Goal: Navigation & Orientation: Find specific page/section

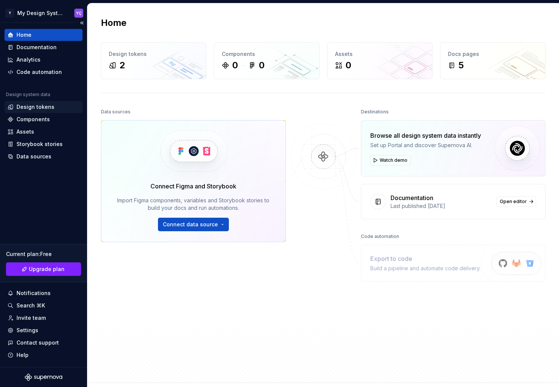
click at [53, 110] on div "Design tokens" at bounding box center [44, 107] width 72 height 8
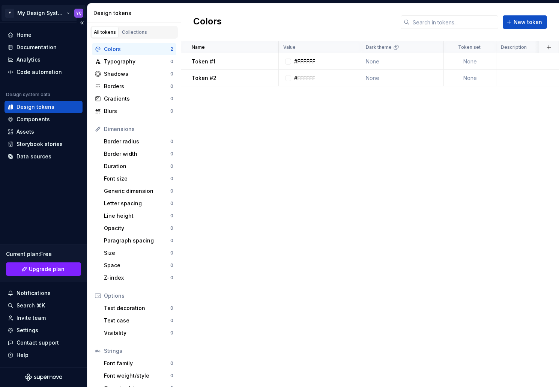
click at [35, 15] on html "Y My Design System YÇ Home Documentation Analytics Code automation Design syste…" at bounding box center [279, 193] width 559 height 387
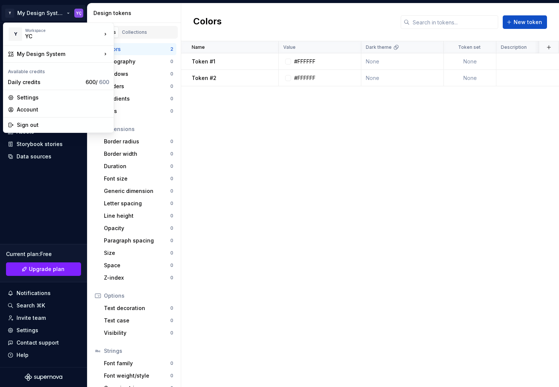
click at [60, 200] on html "Y My Design System YÇ Home Documentation Analytics Code automation Design syste…" at bounding box center [279, 193] width 559 height 387
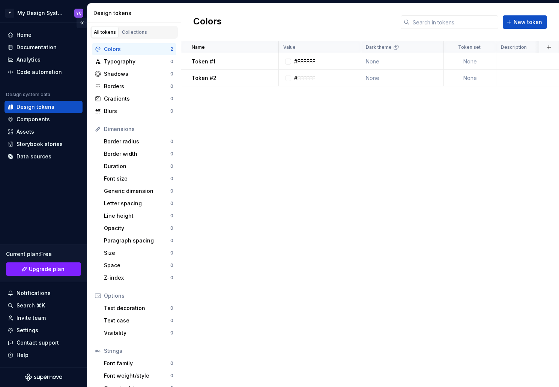
click at [82, 22] on button "Collapse sidebar" at bounding box center [82, 23] width 11 height 11
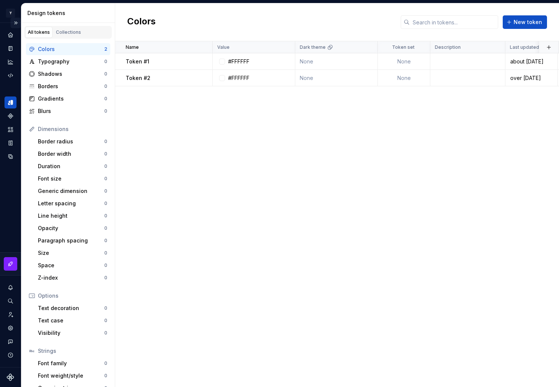
click at [14, 21] on button "Expand sidebar" at bounding box center [16, 23] width 11 height 11
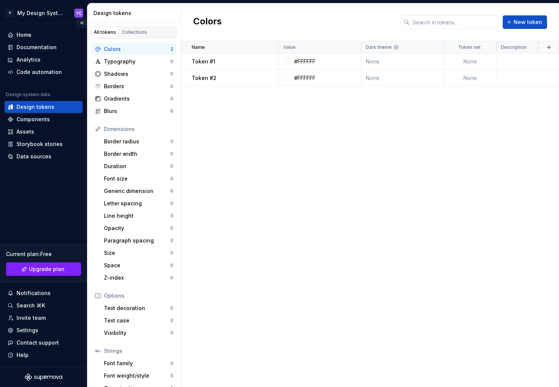
click at [80, 24] on button "Collapse sidebar" at bounding box center [82, 23] width 11 height 11
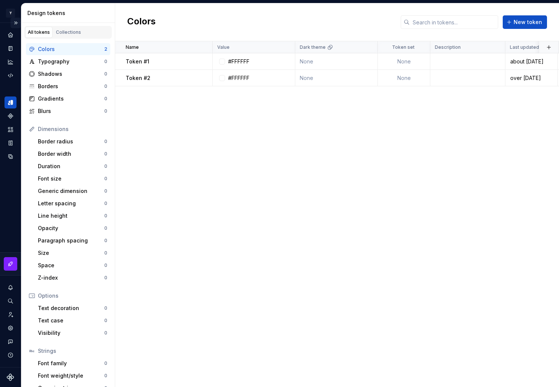
click at [16, 20] on button "Expand sidebar" at bounding box center [16, 23] width 11 height 11
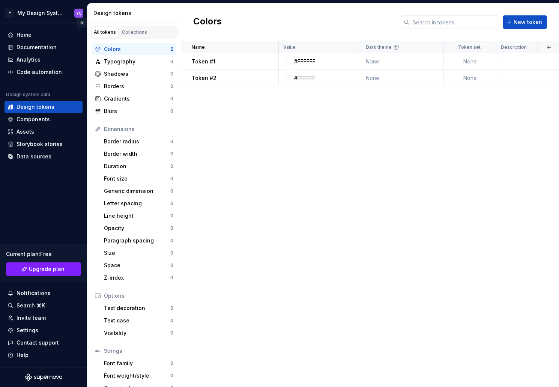
click at [81, 22] on button "Collapse sidebar" at bounding box center [82, 23] width 11 height 11
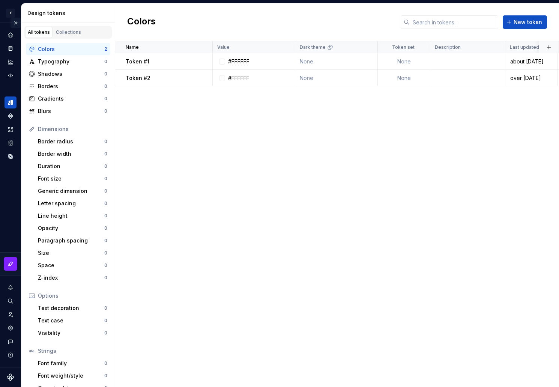
click at [16, 23] on button "Expand sidebar" at bounding box center [16, 23] width 11 height 11
